Goal: Task Accomplishment & Management: Use online tool/utility

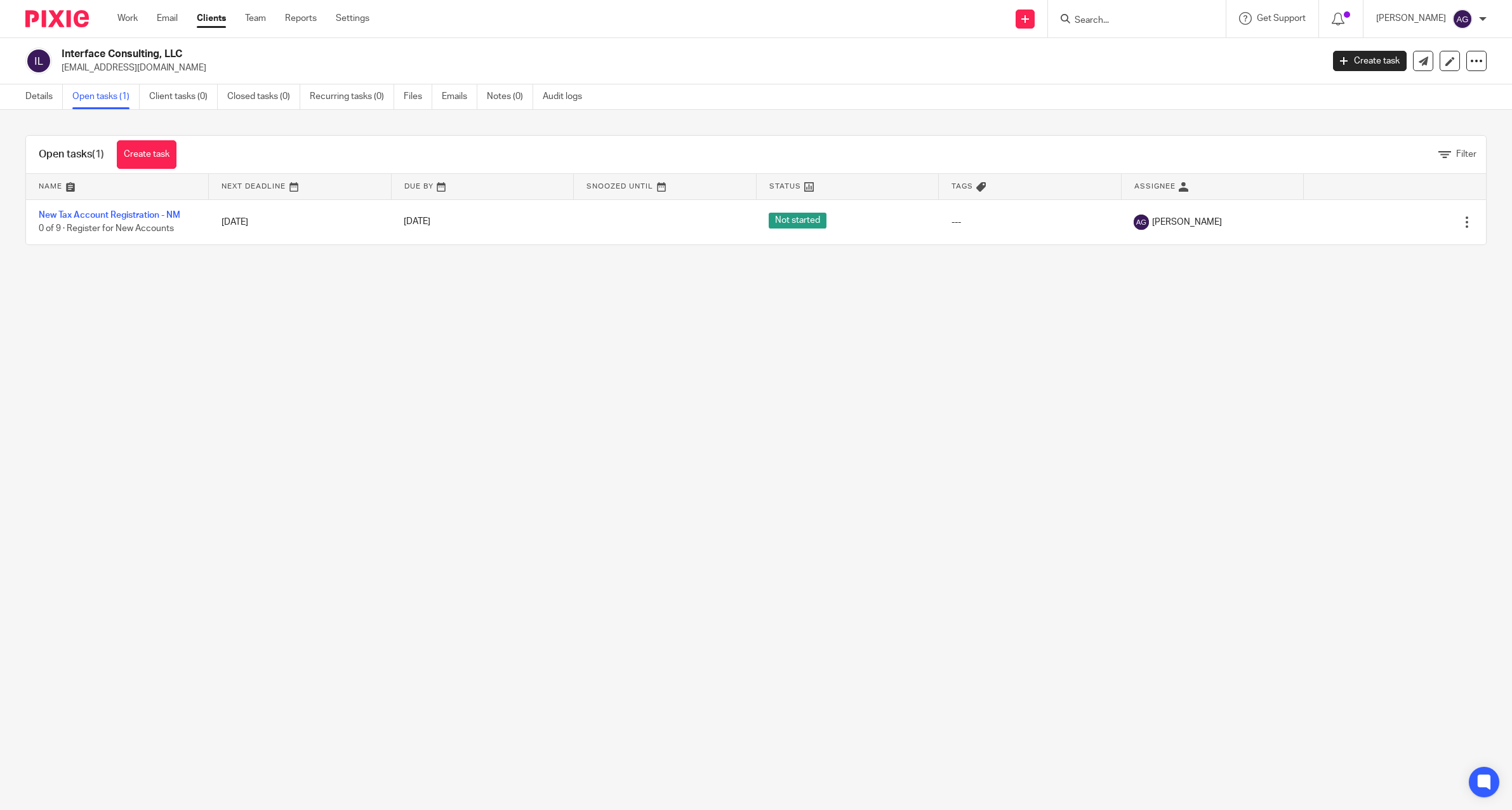
click at [1107, 23] on input "Search" at bounding box center [1130, 21] width 114 height 11
type input "affor"
click at [1136, 48] on link at bounding box center [1185, 55] width 231 height 30
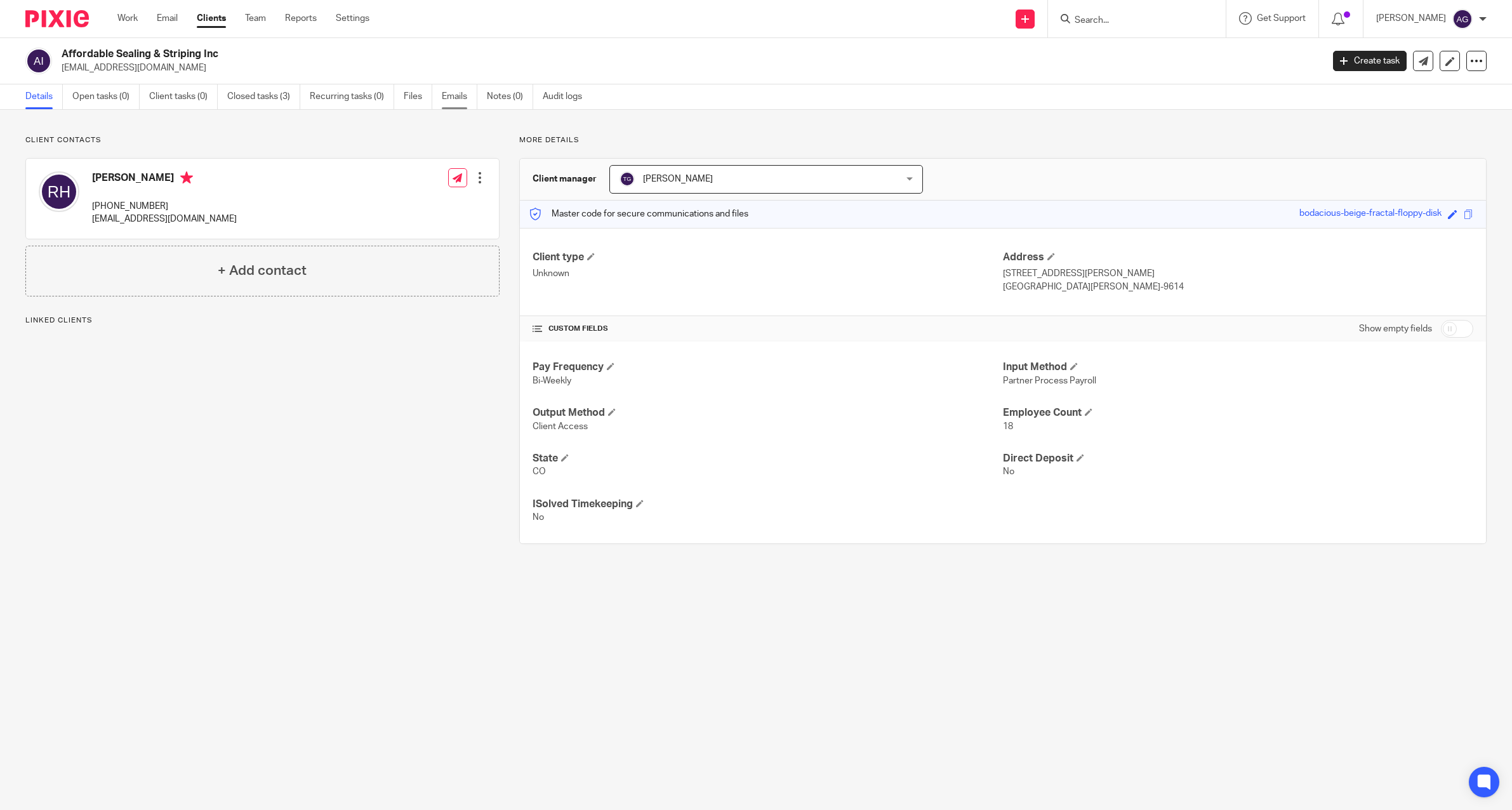
click at [442, 94] on link "Emails" at bounding box center [459, 97] width 35 height 25
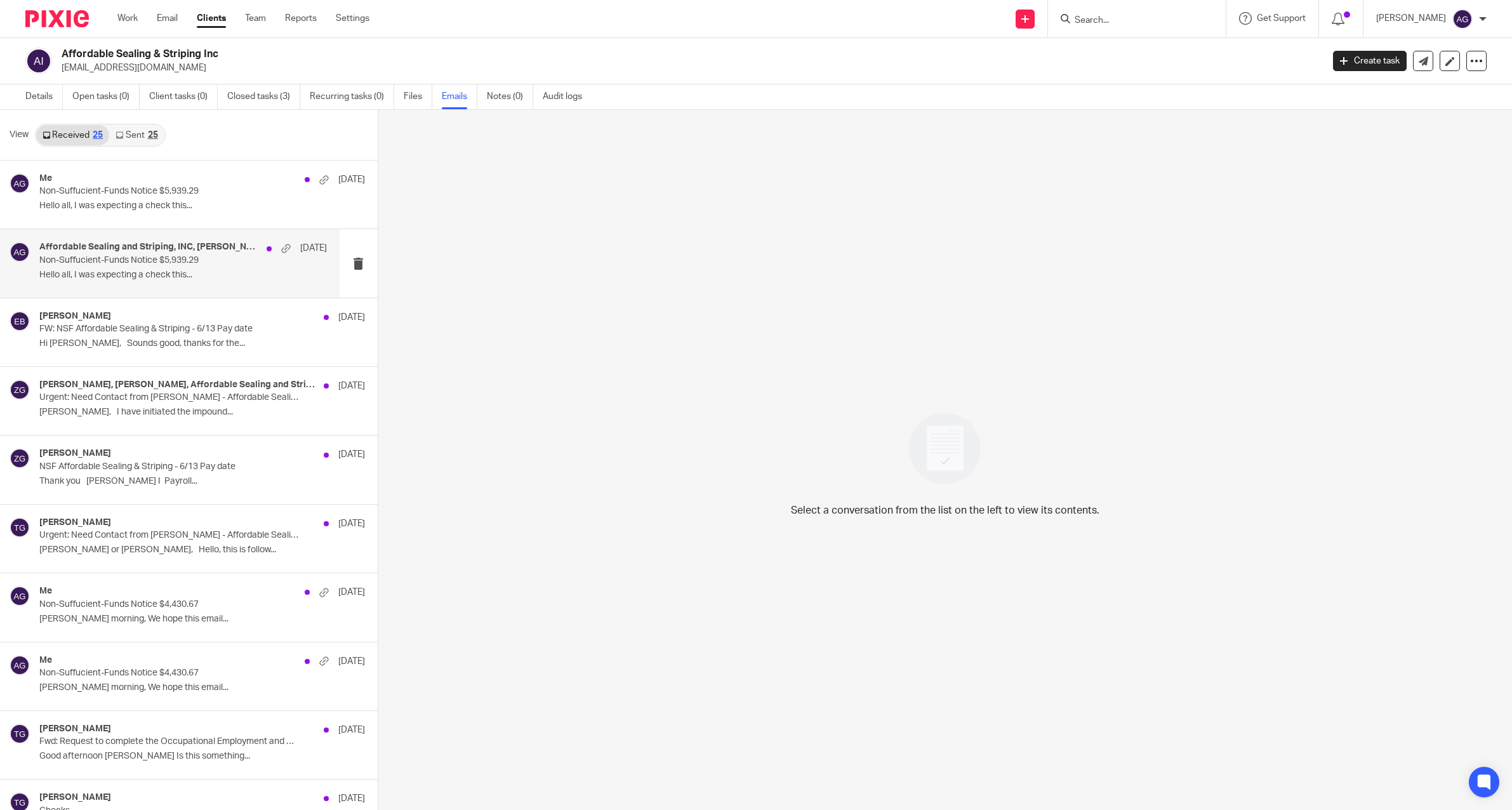
drag, startPoint x: 122, startPoint y: 203, endPoint x: 137, endPoint y: 238, distance: 38.1
click at [122, 203] on p "Hello all, I was expecting a check this..." at bounding box center [202, 205] width 326 height 11
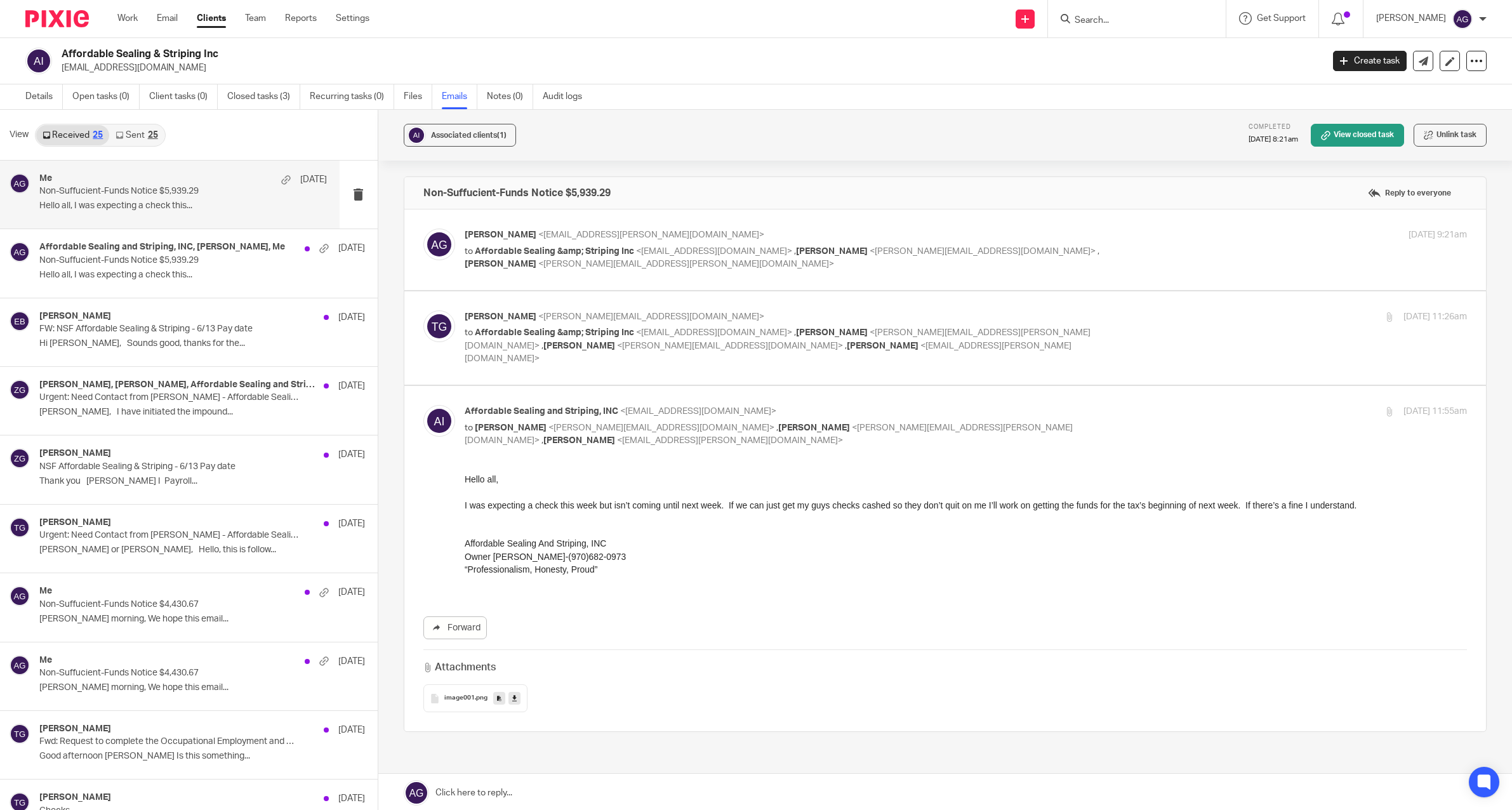
click at [136, 130] on link "Sent 25" at bounding box center [136, 135] width 55 height 21
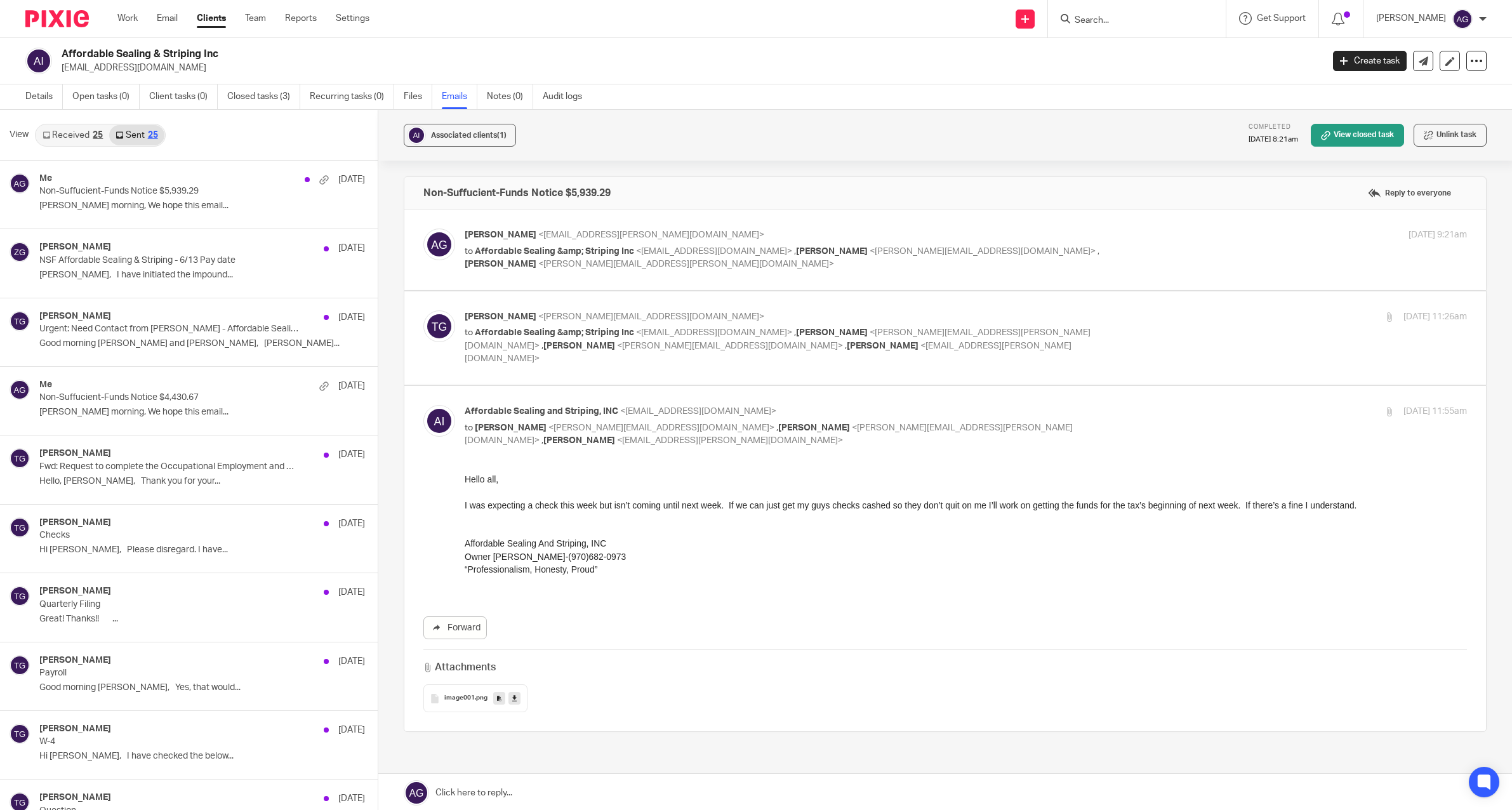
drag, startPoint x: 887, startPoint y: 704, endPoint x: 968, endPoint y: 672, distance: 87.1
click at [887, 703] on label at bounding box center [945, 558] width 1082 height 346
click at [423, 405] on input "checkbox" at bounding box center [423, 405] width 1 height 1
checkbox input "false"
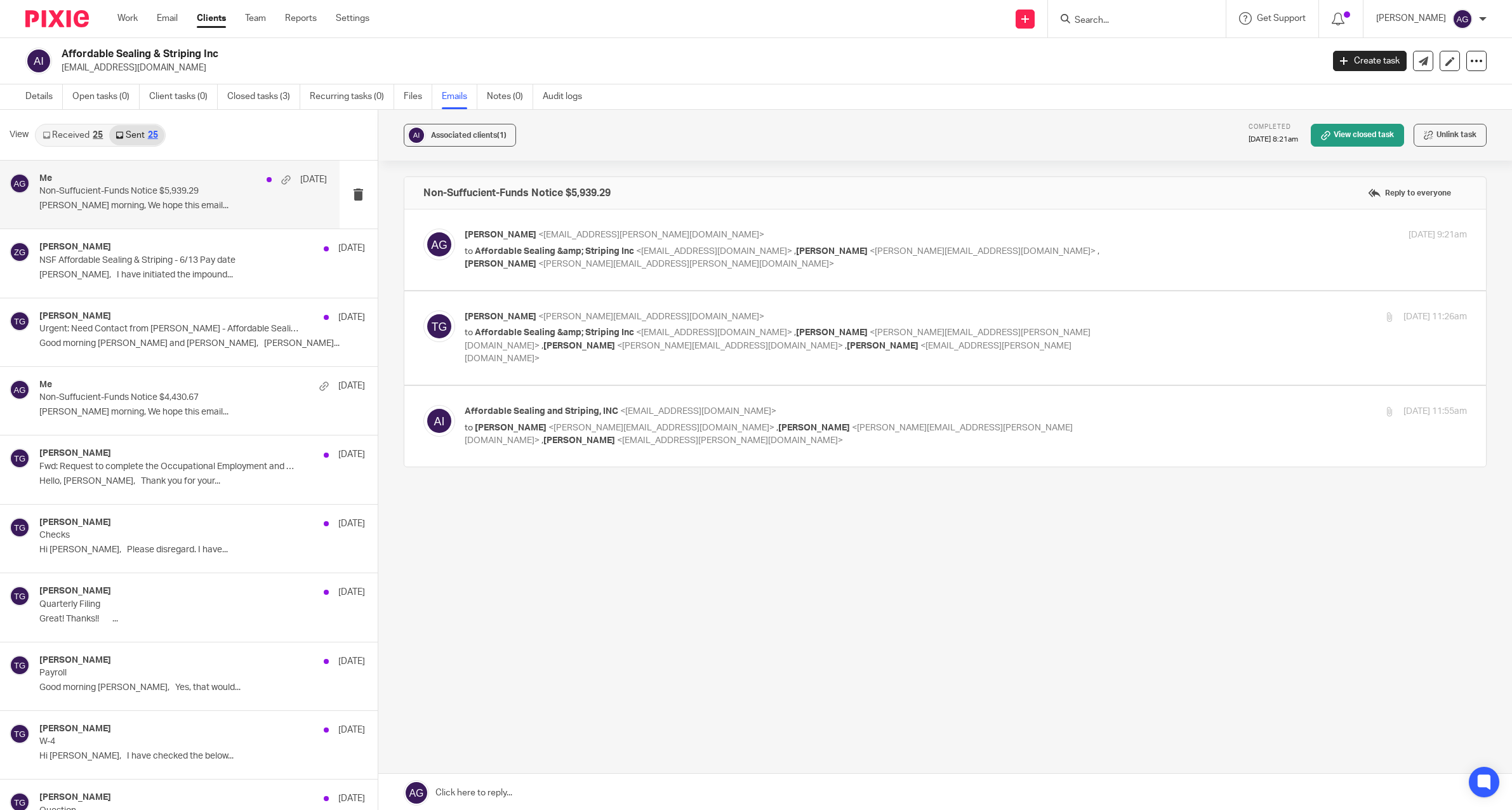
drag, startPoint x: 141, startPoint y: 133, endPoint x: 120, endPoint y: 174, distance: 46.1
click at [141, 133] on link "Sent 25" at bounding box center [136, 135] width 55 height 21
click at [85, 204] on p "Robert Good morning, We hope this email..." at bounding box center [183, 205] width 287 height 11
click at [114, 12] on div "Work Email Clients Team Reports Settings Work Email Clients Team Reports Settin…" at bounding box center [247, 19] width 284 height 38
click at [130, 21] on link "Work" at bounding box center [127, 18] width 21 height 12
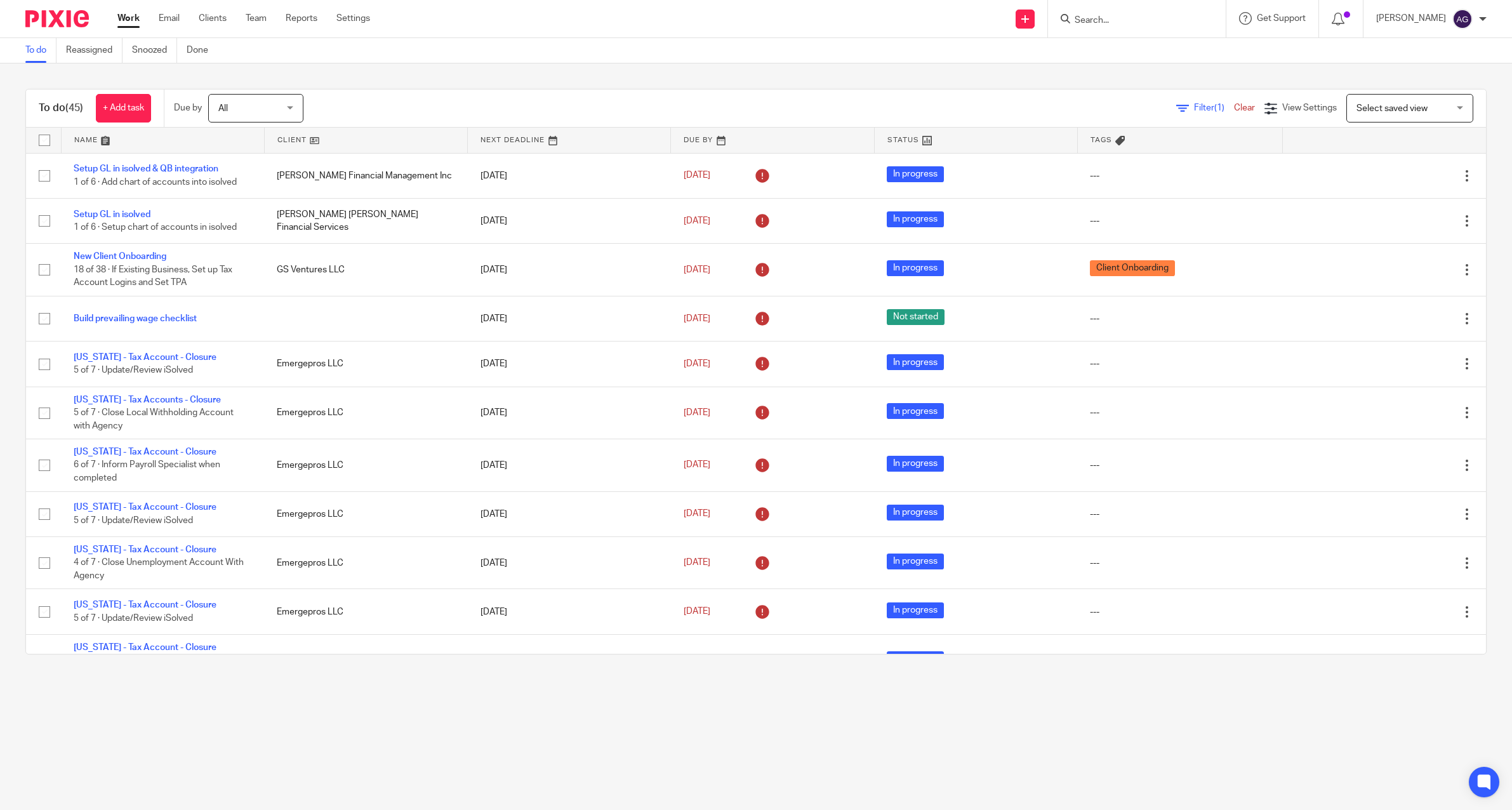
click at [848, 22] on div "Send new email Create task Add client Request signature Get Support Contact via…" at bounding box center [950, 19] width 1123 height 38
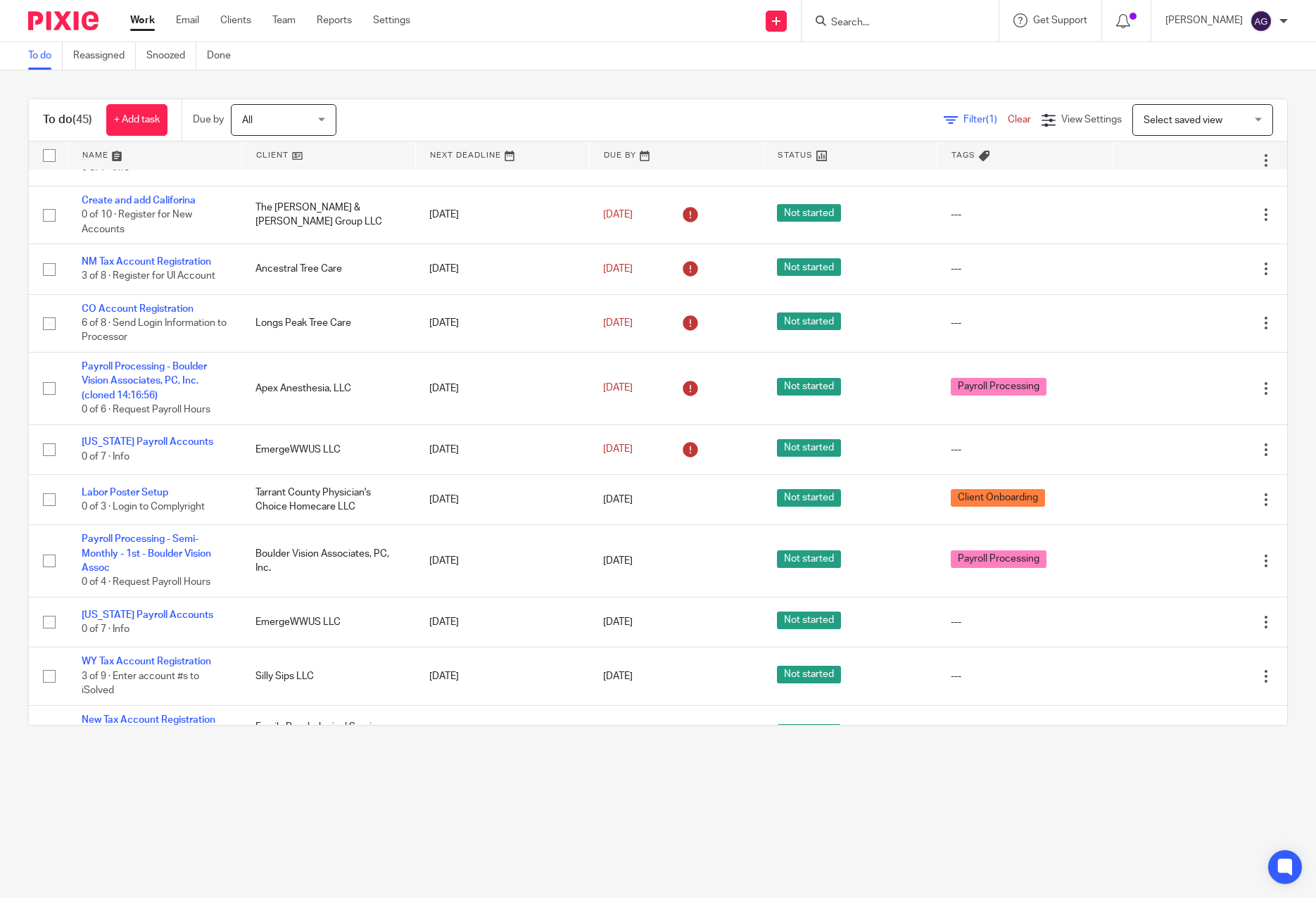
scroll to position [1901, 0]
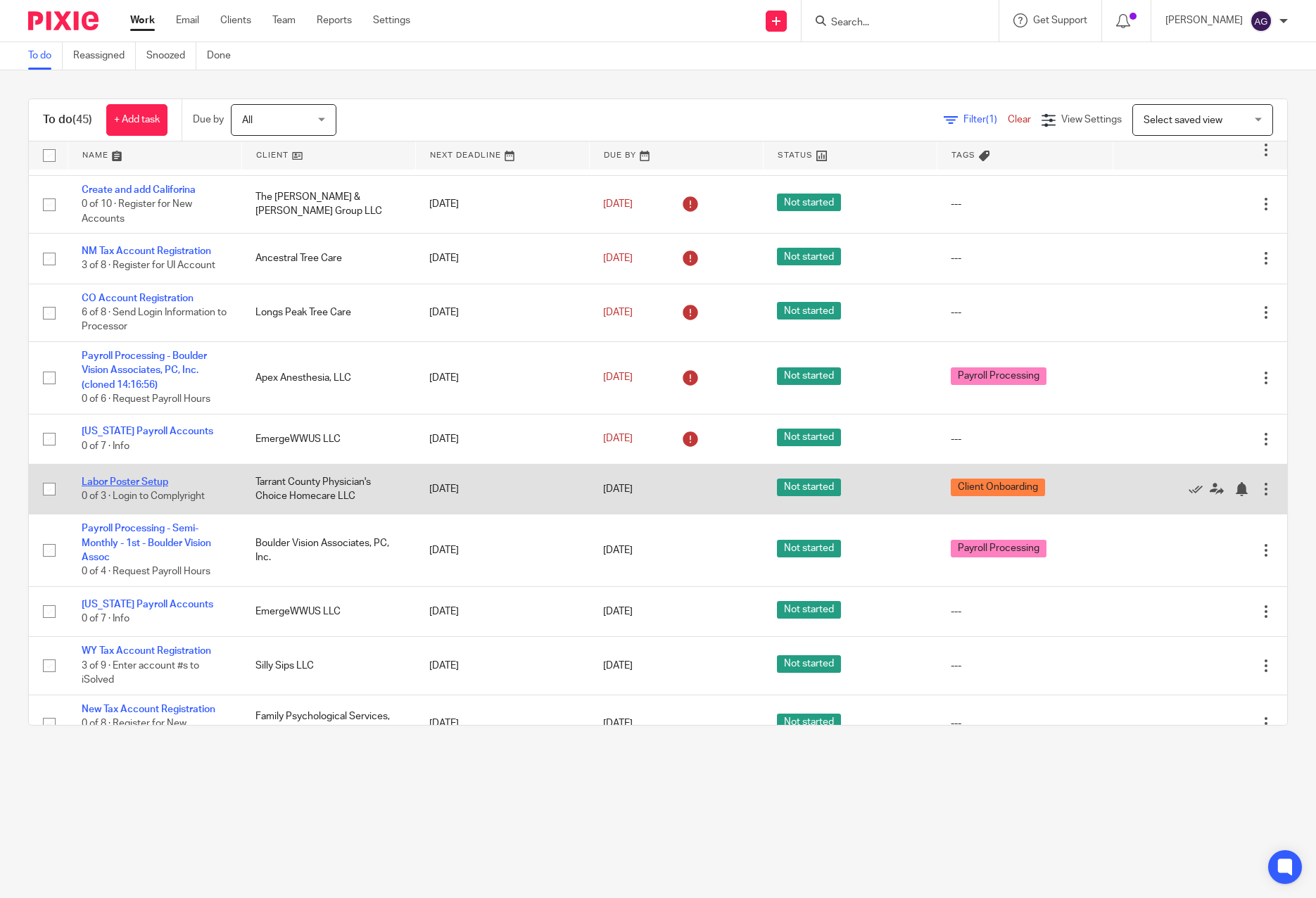
click at [150, 478] on link "Labor Poster Setup" at bounding box center [125, 482] width 86 height 10
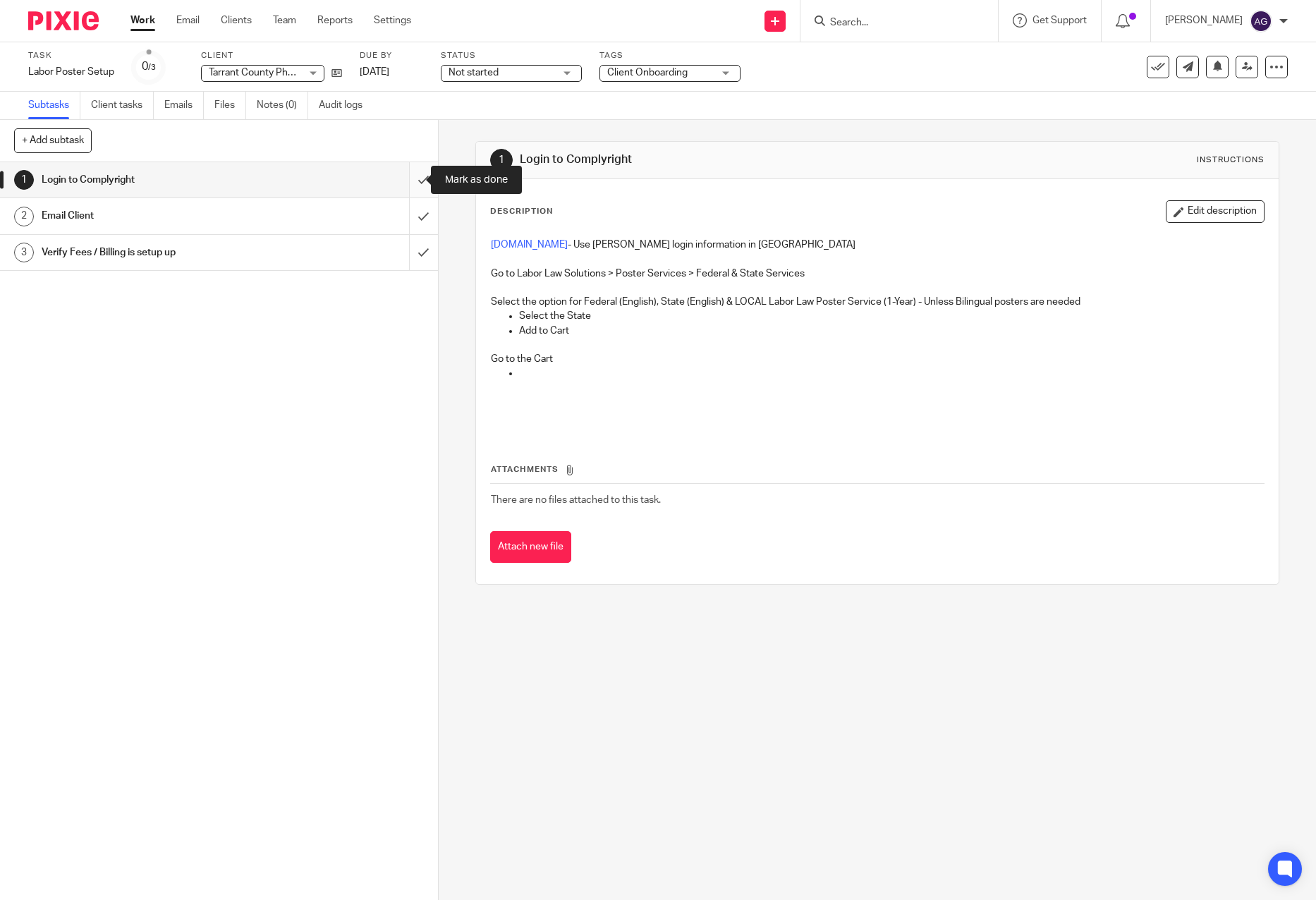
click at [410, 175] on input "submit" at bounding box center [219, 180] width 437 height 36
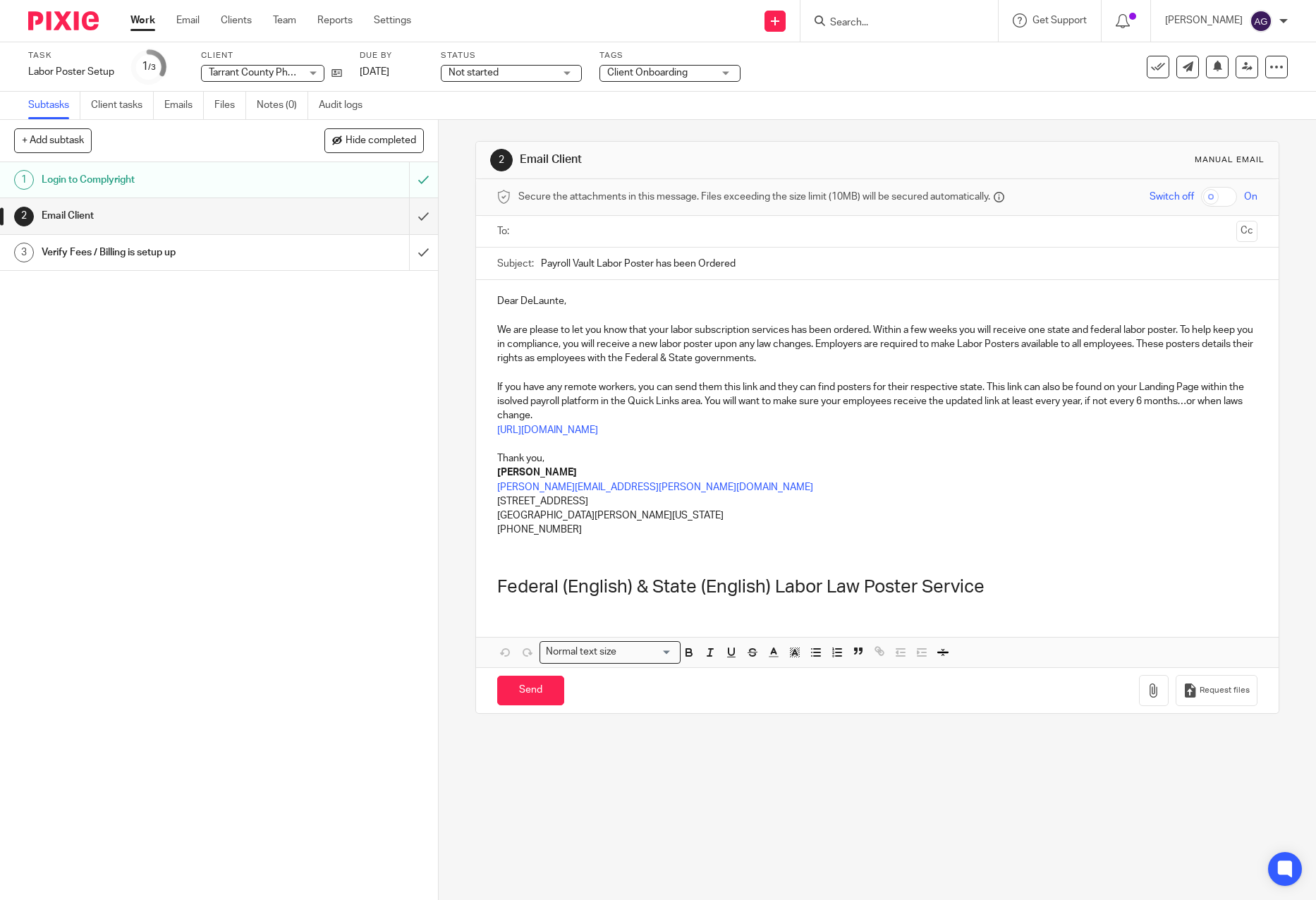
click at [554, 237] on input "text" at bounding box center [877, 232] width 707 height 16
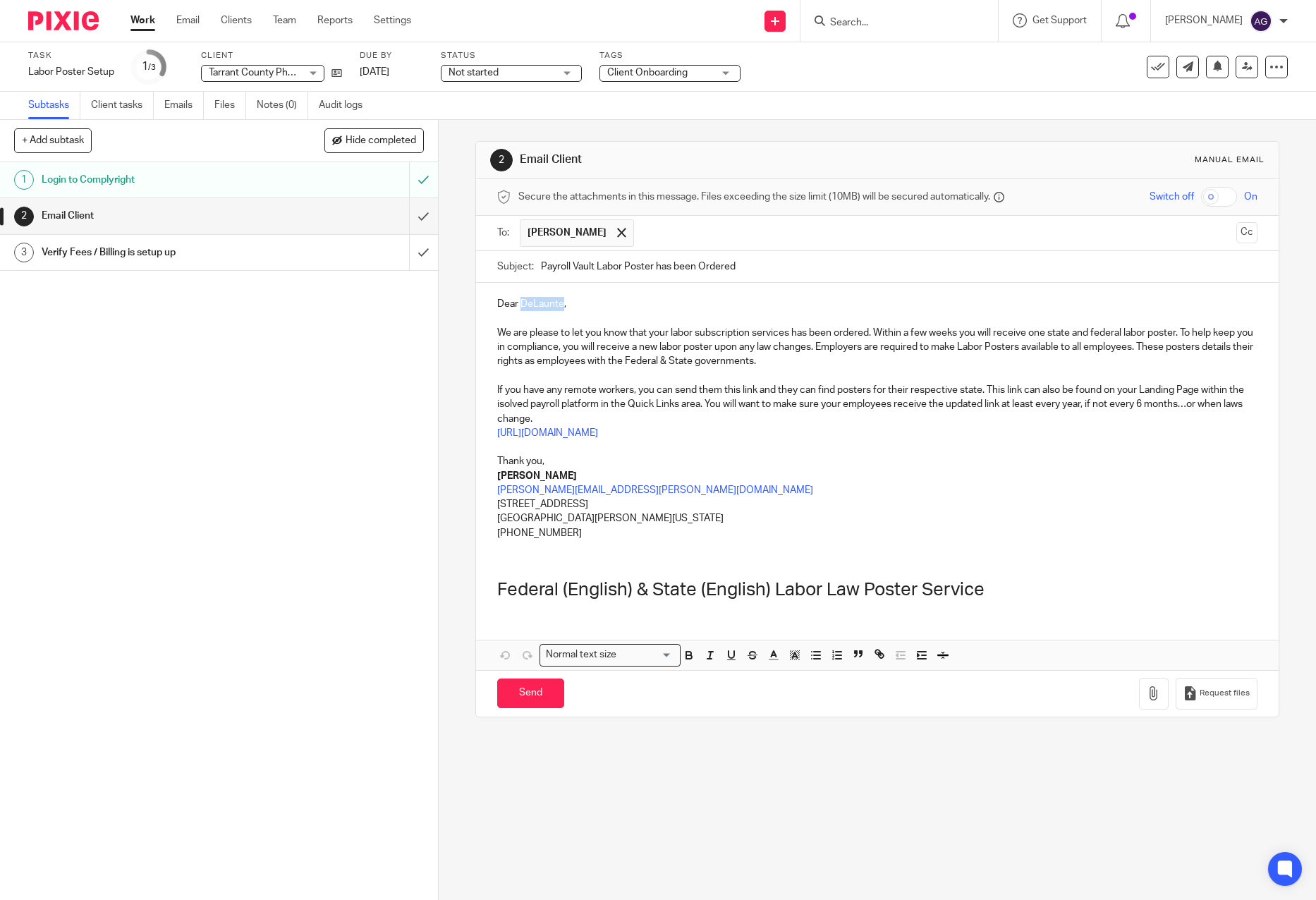
drag, startPoint x: 558, startPoint y: 301, endPoint x: 516, endPoint y: 306, distance: 42.3
click at [516, 306] on p "Dear DeLaunte," at bounding box center [877, 304] width 760 height 14
click at [1236, 234] on button "Cc" at bounding box center [1246, 233] width 21 height 21
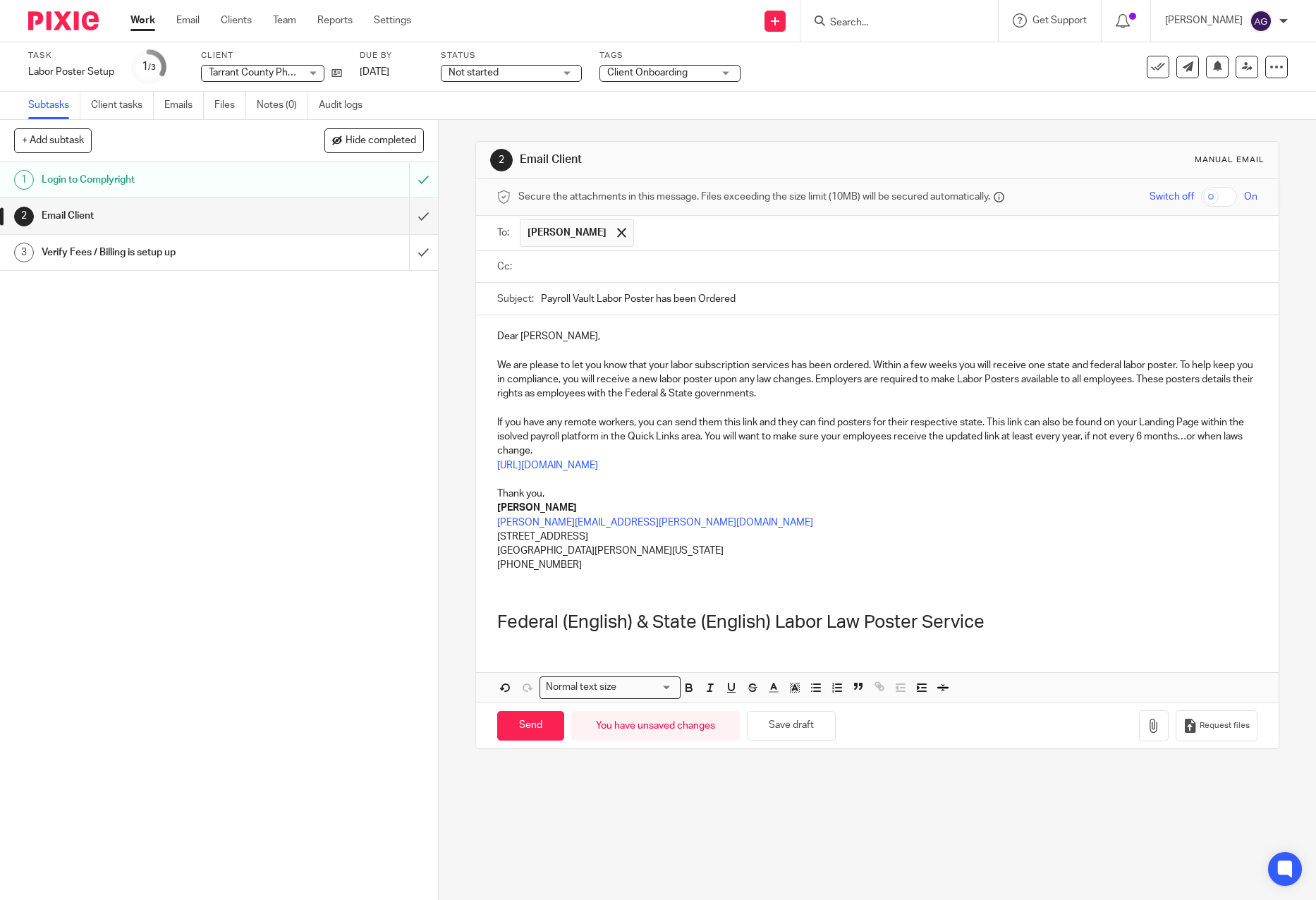
click at [687, 273] on input "text" at bounding box center [887, 267] width 728 height 16
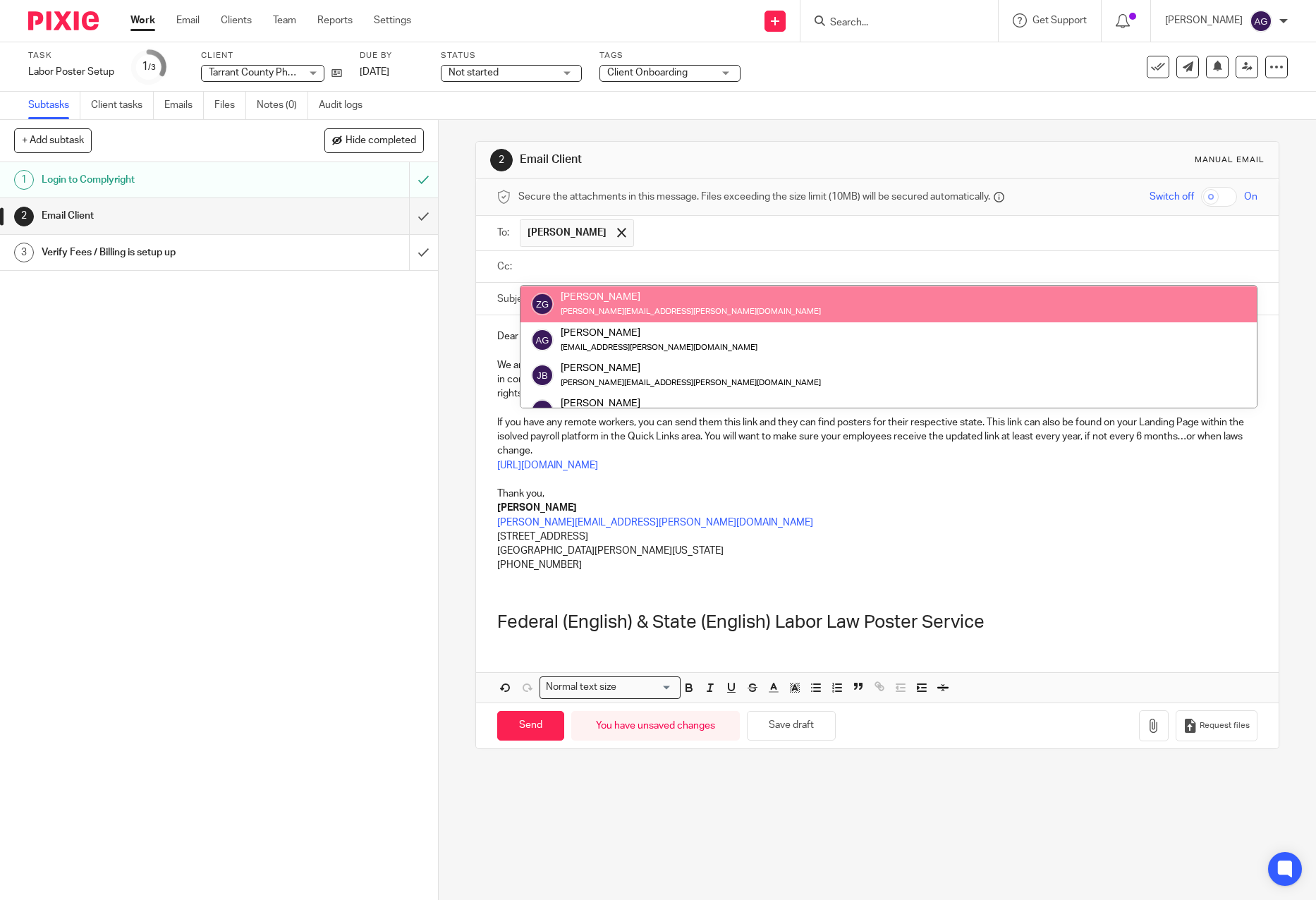
scroll to position [212, 0]
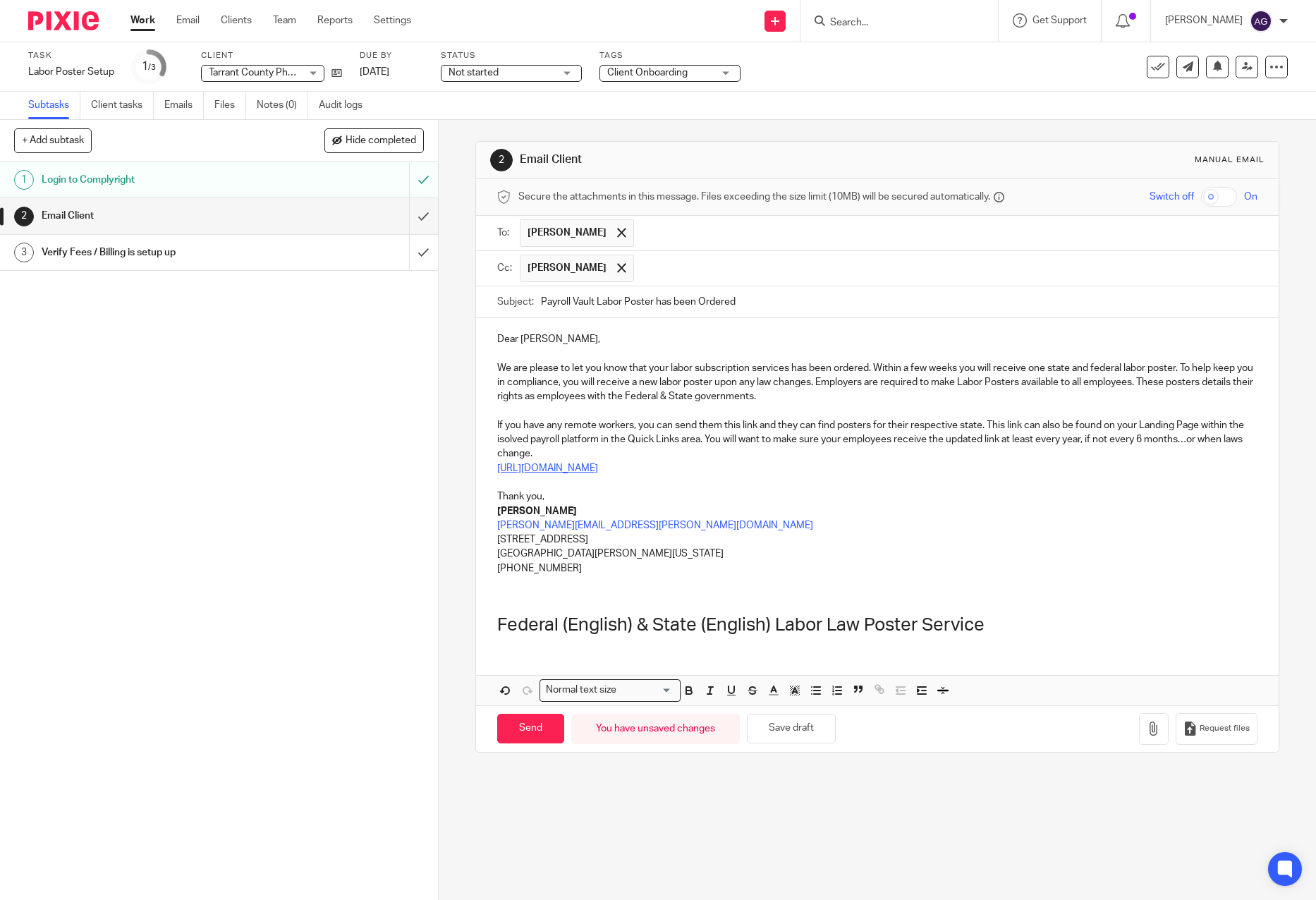
click at [598, 471] on link "https://mandatoryview.com/productview" at bounding box center [547, 468] width 101 height 10
drag, startPoint x: 678, startPoint y: 471, endPoint x: 479, endPoint y: 467, distance: 199.0
click at [479, 467] on div "Dear Lauren, We are please to let you know that your labor subscription service…" at bounding box center [877, 482] width 803 height 329
copy link "https://mandatoryview.com/productview"
click at [704, 470] on p "https://mandatoryview.com/productview" at bounding box center [877, 468] width 760 height 14
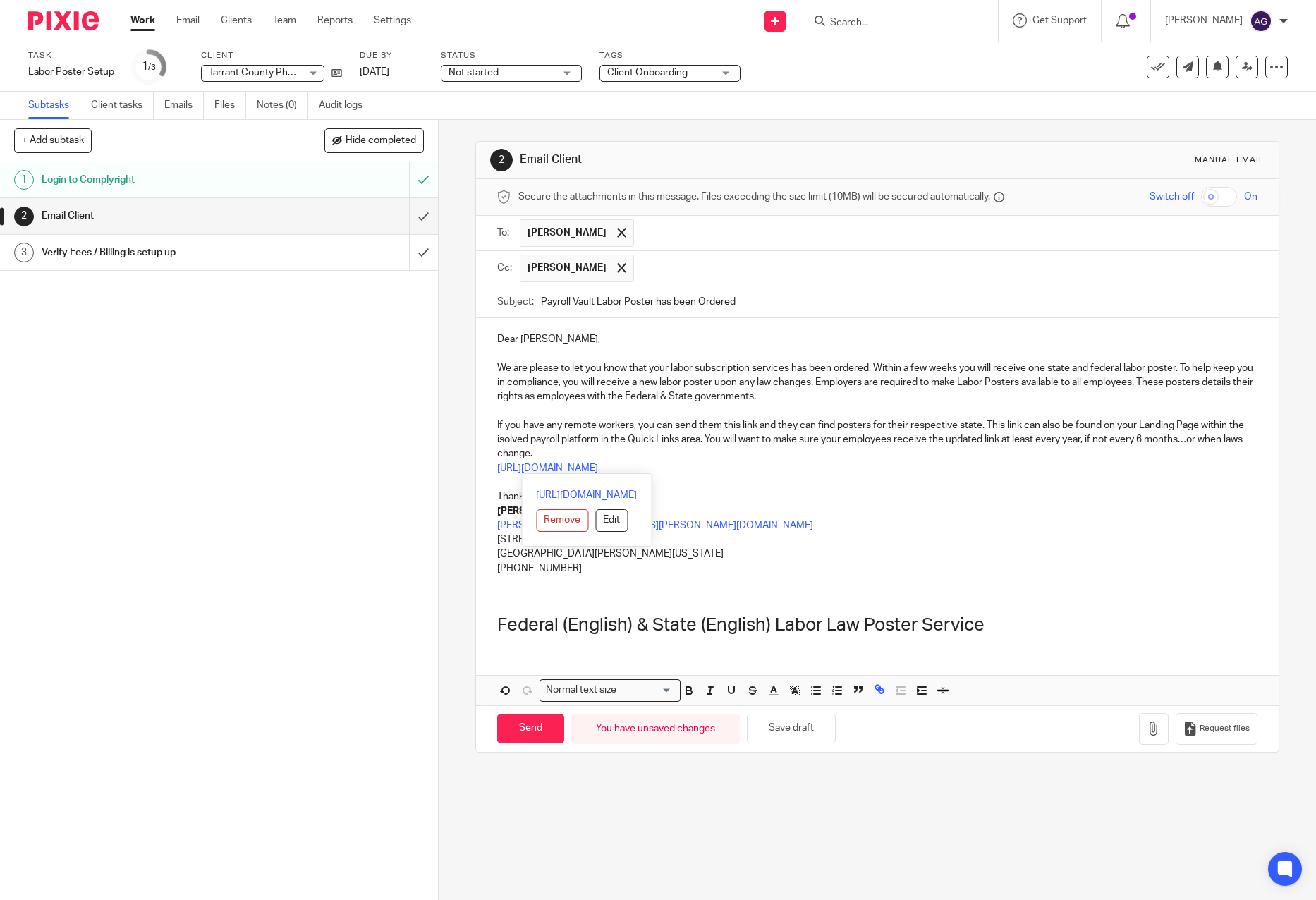
drag, startPoint x: 689, startPoint y: 466, endPoint x: 478, endPoint y: 465, distance: 211.0
click at [478, 465] on div "Dear Lauren, We are please to let you know that your labor subscription service…" at bounding box center [877, 482] width 803 height 329
click at [601, 461] on p "Mandatory View" at bounding box center [877, 468] width 760 height 14
click at [611, 444] on p "If you have any remote workers, you can send them this link and they can find p…" at bounding box center [877, 440] width 760 height 43
click at [591, 453] on p "If you have any remote workers, you can send them this link and they can find p…" at bounding box center [877, 440] width 760 height 43
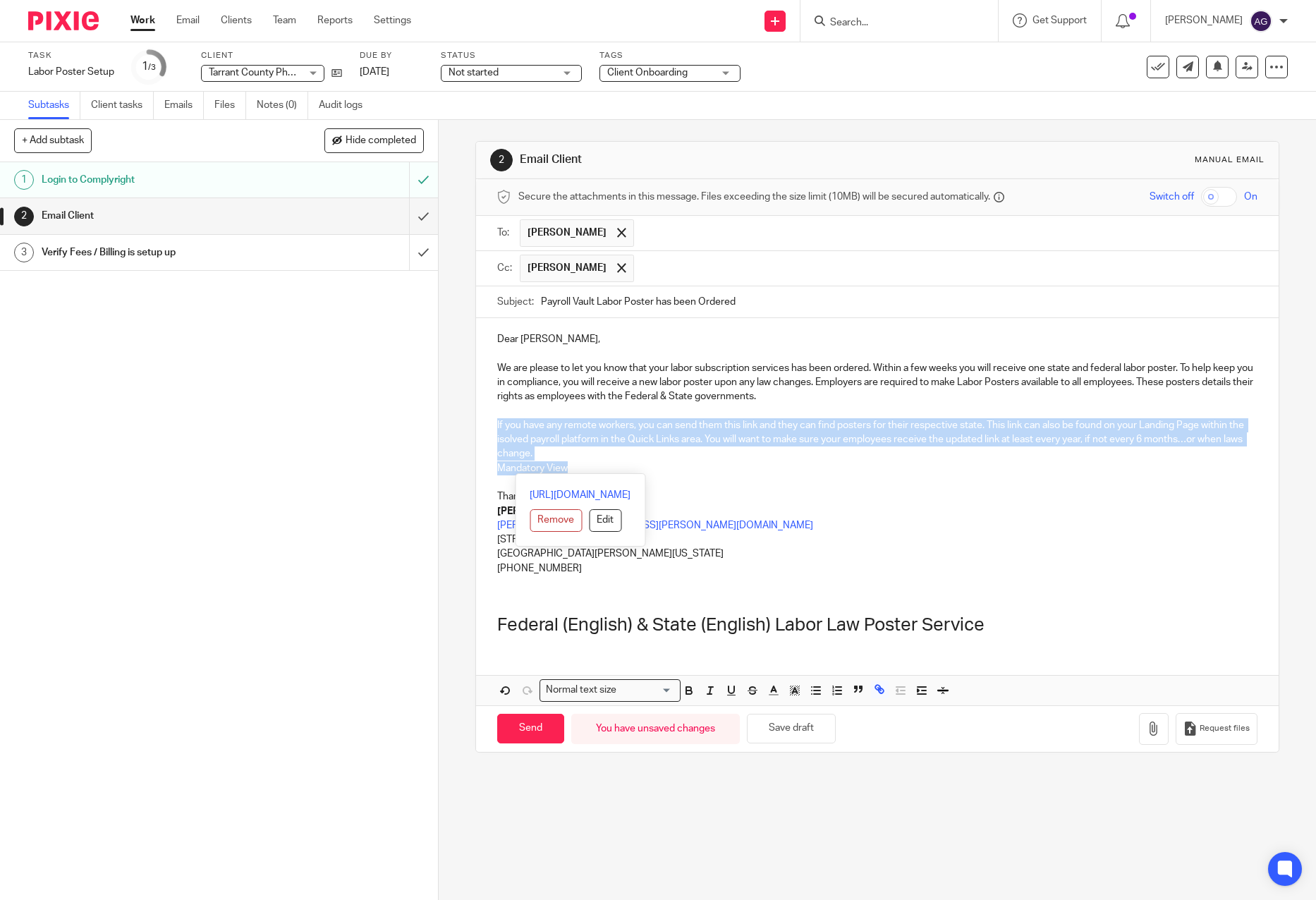
drag, startPoint x: 581, startPoint y: 469, endPoint x: 484, endPoint y: 429, distance: 104.9
click at [484, 429] on div "Dear Lauren, We are please to let you know that your labor subscription service…" at bounding box center [877, 482] width 803 height 329
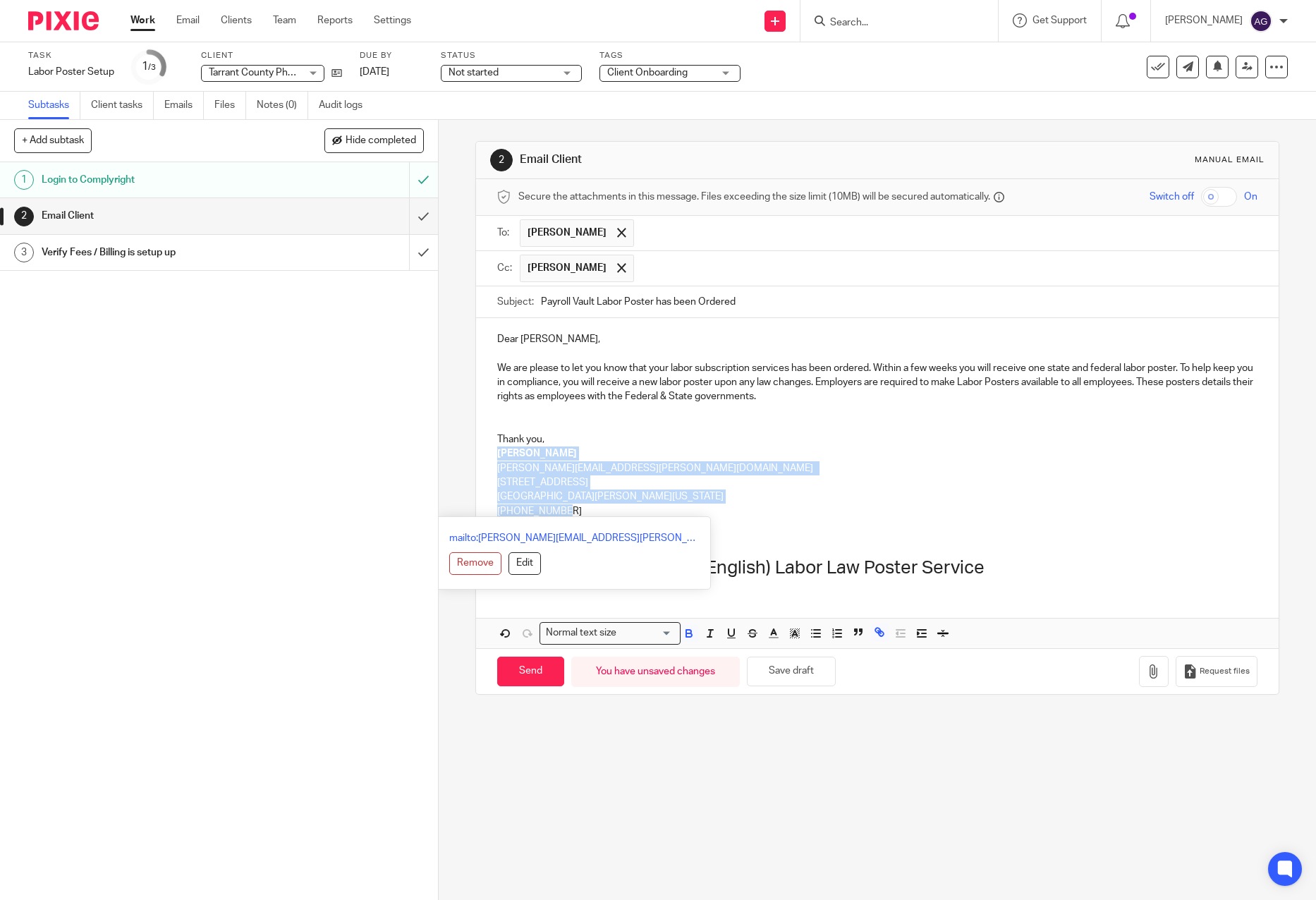
drag, startPoint x: 584, startPoint y: 512, endPoint x: 471, endPoint y: 456, distance: 126.1
click at [476, 456] on div "Dear Lauren, We are please to let you know that your labor subscription service…" at bounding box center [877, 454] width 803 height 272
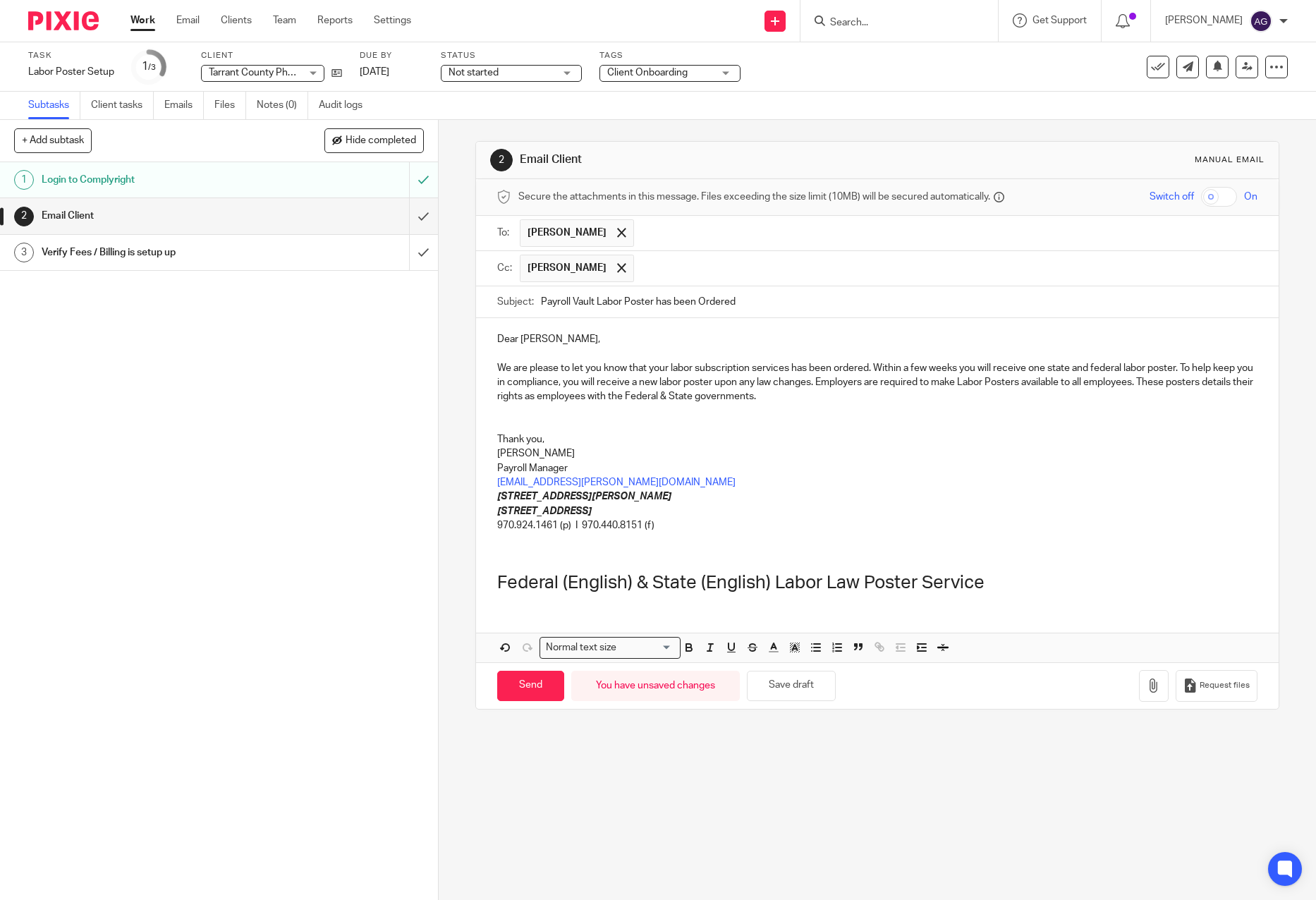
click at [546, 441] on p "Thank you," at bounding box center [877, 439] width 760 height 14
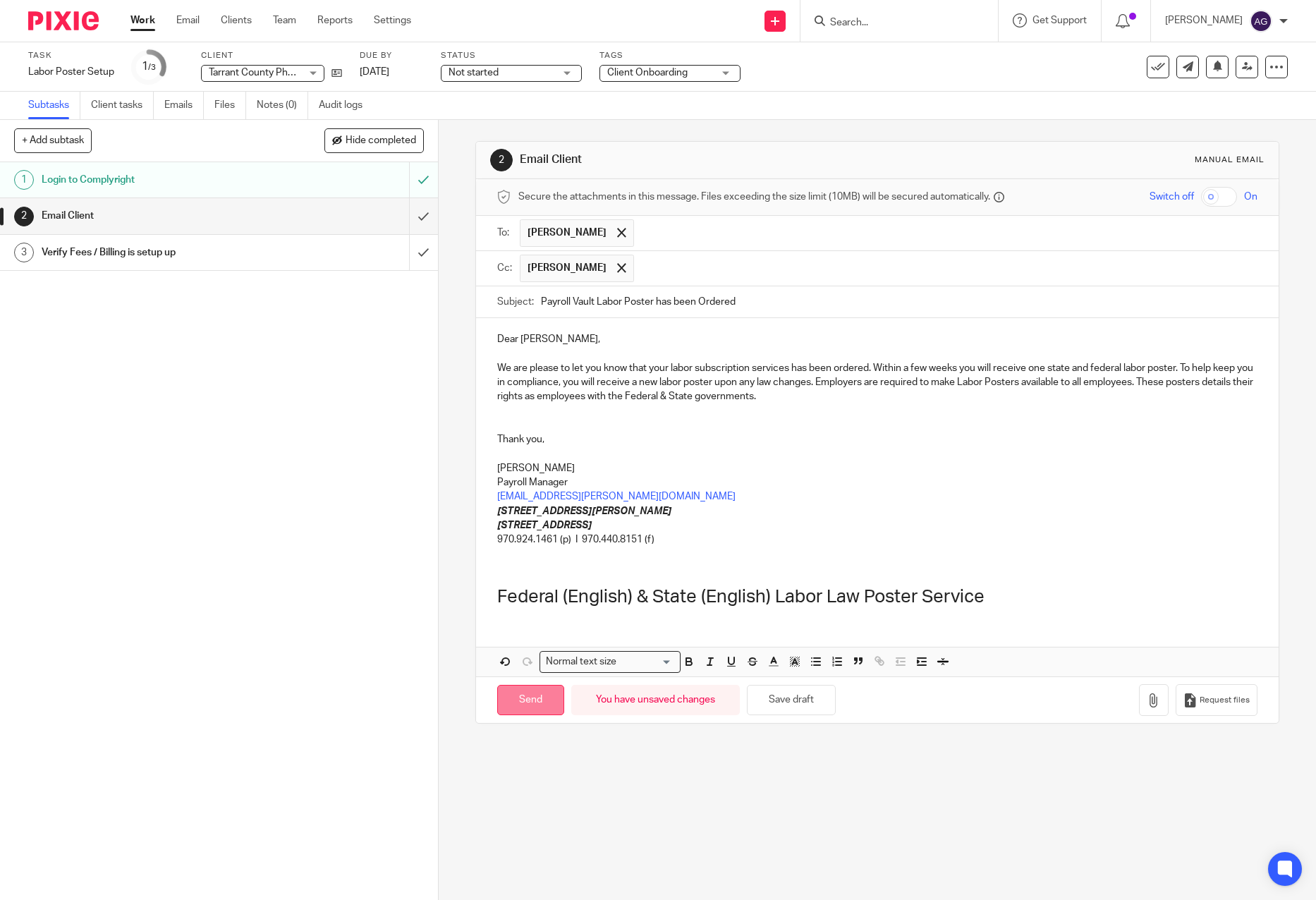
click at [520, 701] on input "Send" at bounding box center [530, 699] width 67 height 30
type input "Sent"
click at [178, 254] on h1 "Verify Fees / Billing is setup up" at bounding box center [159, 252] width 235 height 21
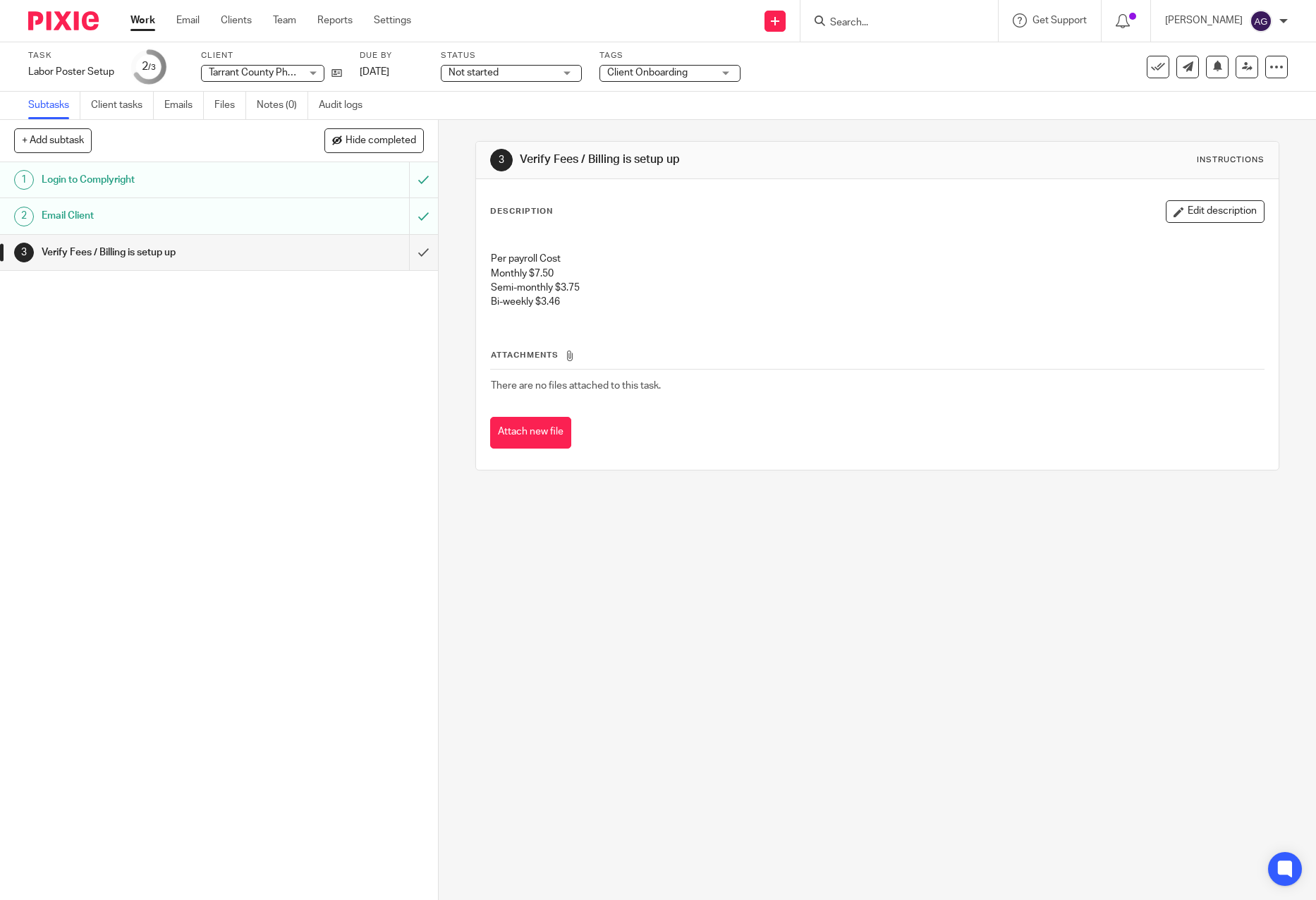
click at [227, 202] on link "2 Email Client" at bounding box center [204, 215] width 409 height 36
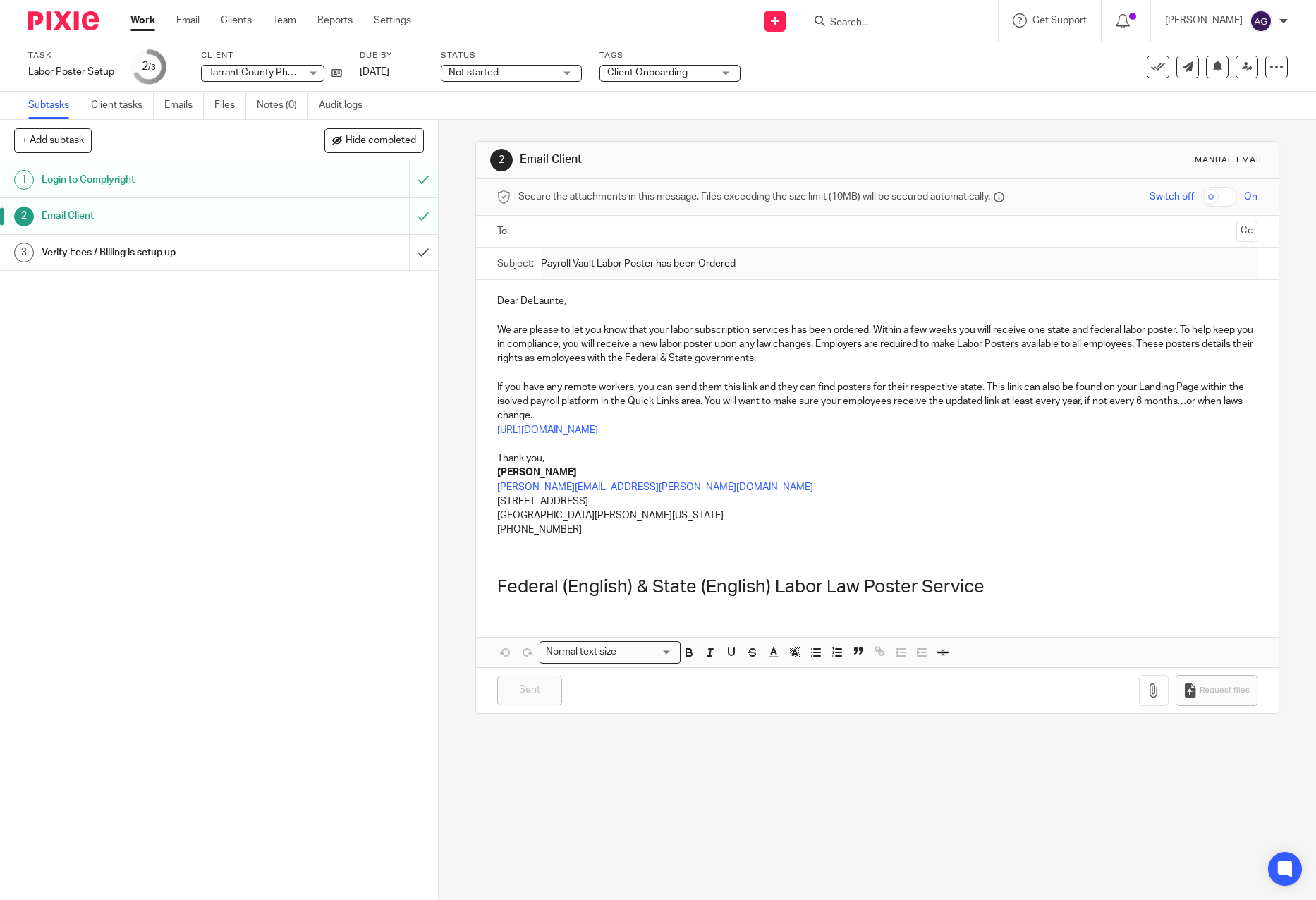
click at [262, 246] on h1 "Verify Fees / Billing is setup up" at bounding box center [159, 252] width 235 height 21
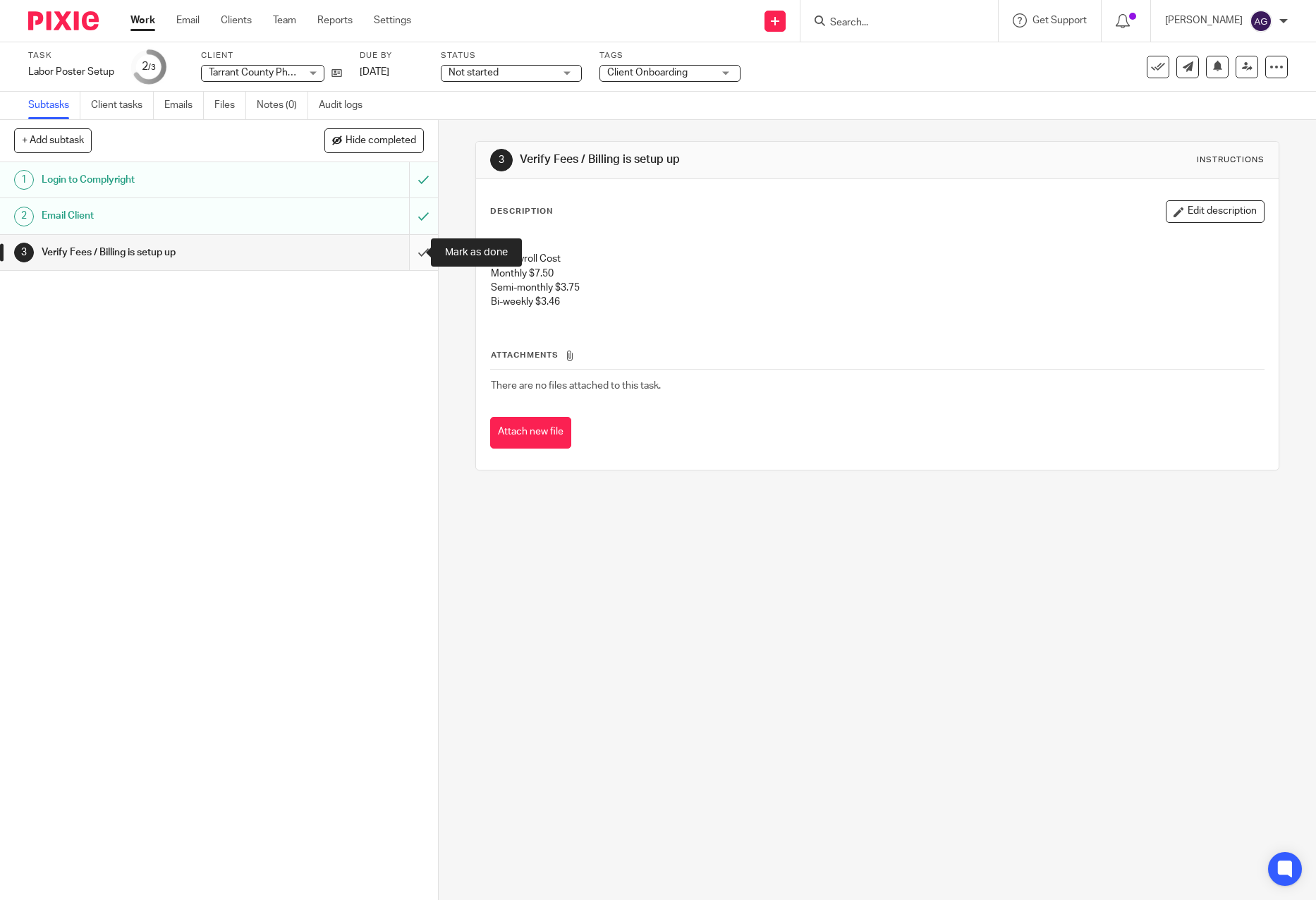
click at [409, 251] on input "submit" at bounding box center [219, 253] width 437 height 36
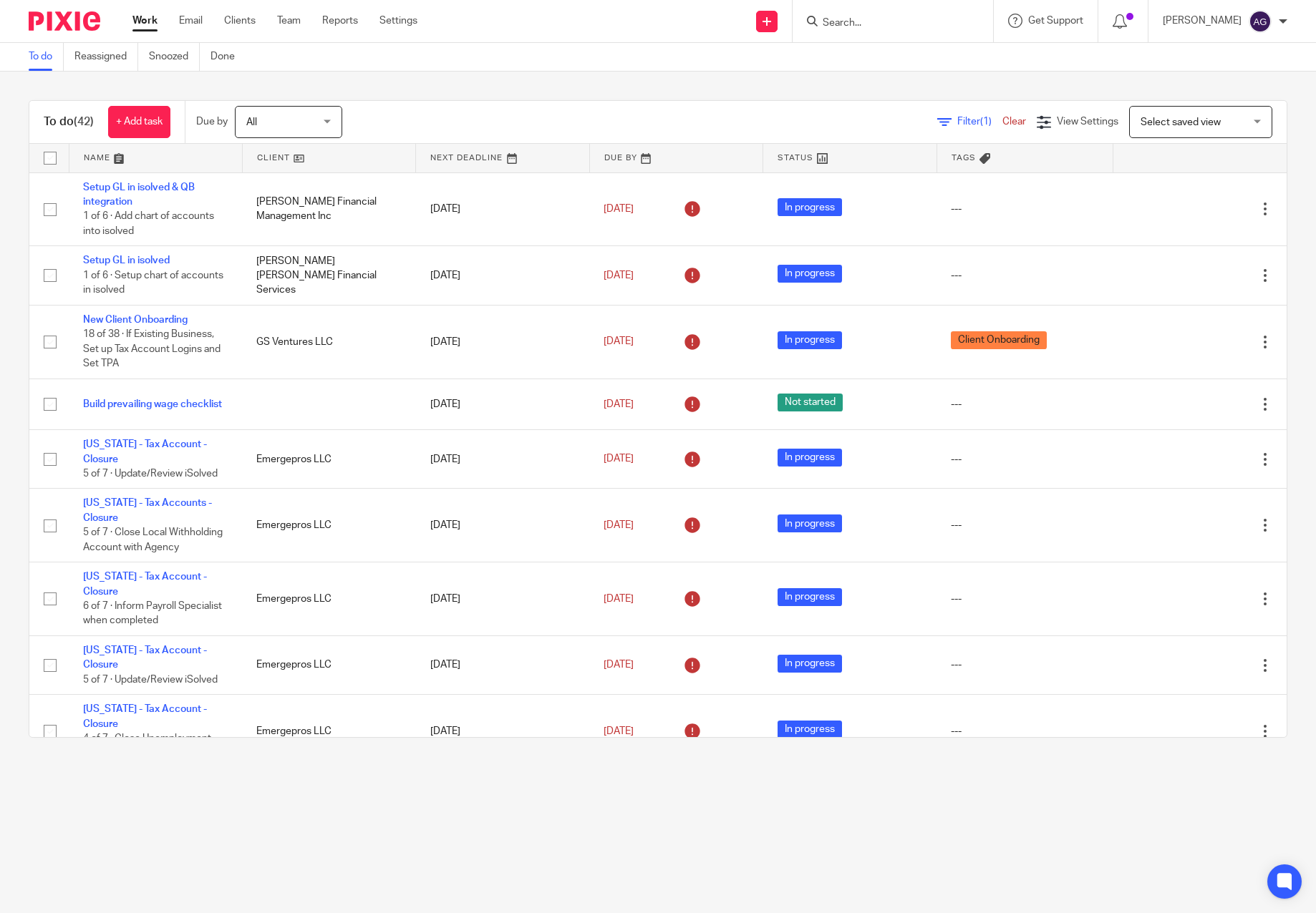
drag, startPoint x: 1128, startPoint y: 62, endPoint x: 1112, endPoint y: 70, distance: 17.9
click at [1128, 62] on div "To do Reassigned Snoozed Done" at bounding box center [658, 56] width 1316 height 29
